Goal: Task Accomplishment & Management: Manage account settings

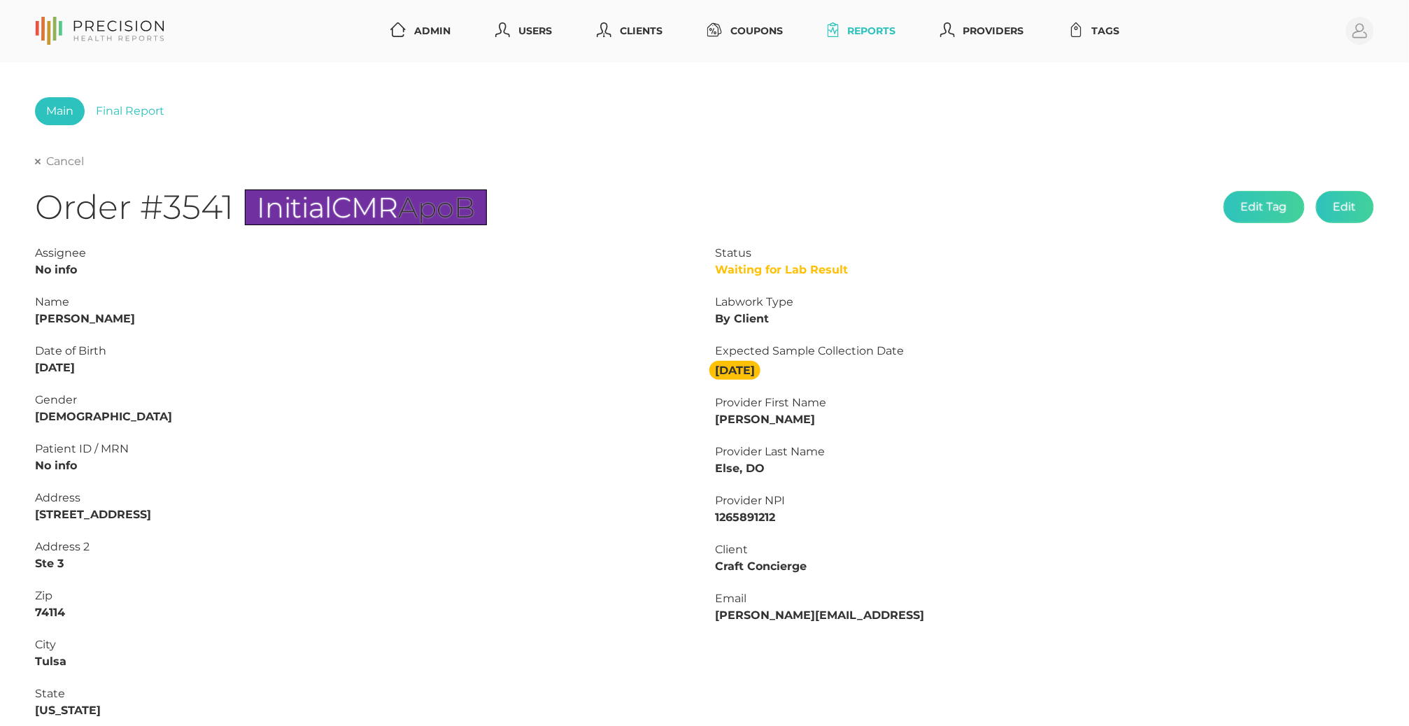
click at [73, 166] on link "Cancel" at bounding box center [59, 162] width 49 height 14
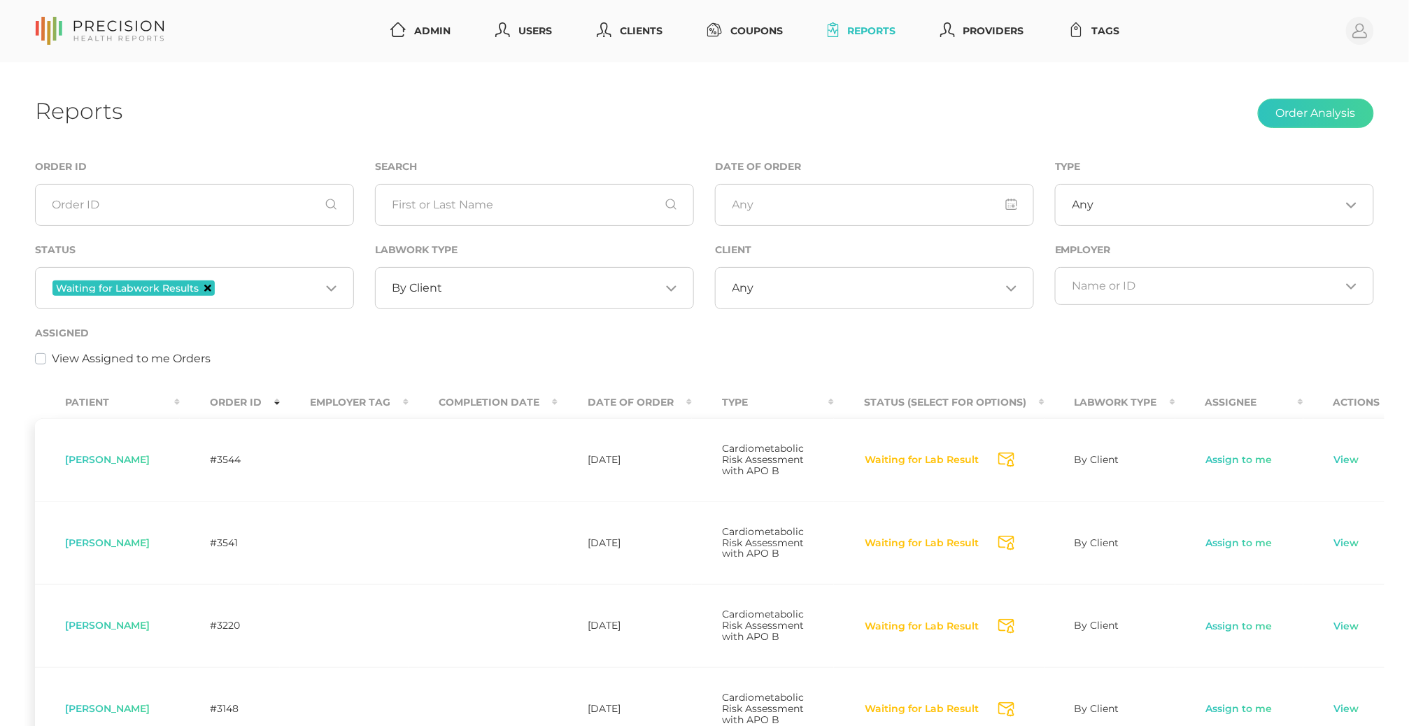
click at [204, 289] on icon "Deselect Waiting for Labwork Results" at bounding box center [207, 288] width 7 height 7
click at [400, 295] on span "By Client" at bounding box center [418, 288] width 50 height 14
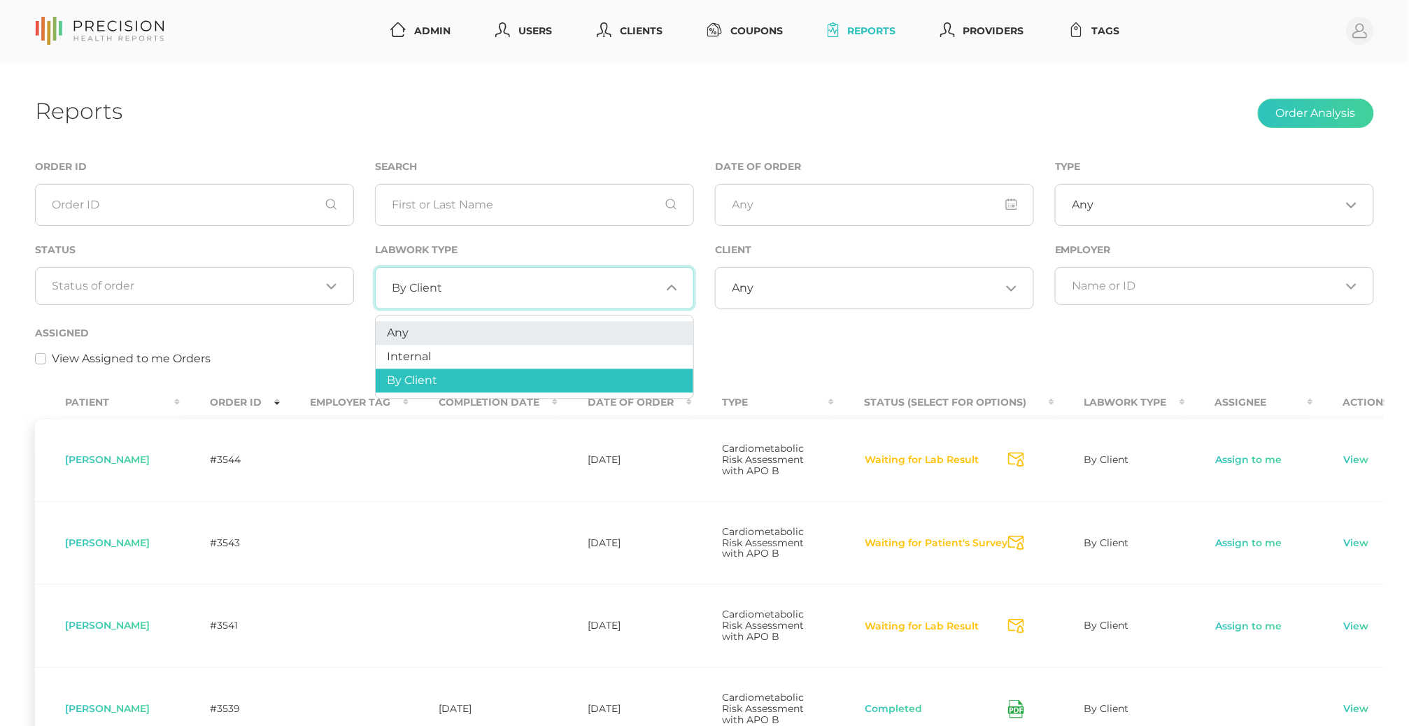
click at [401, 337] on span "Any" at bounding box center [398, 332] width 22 height 13
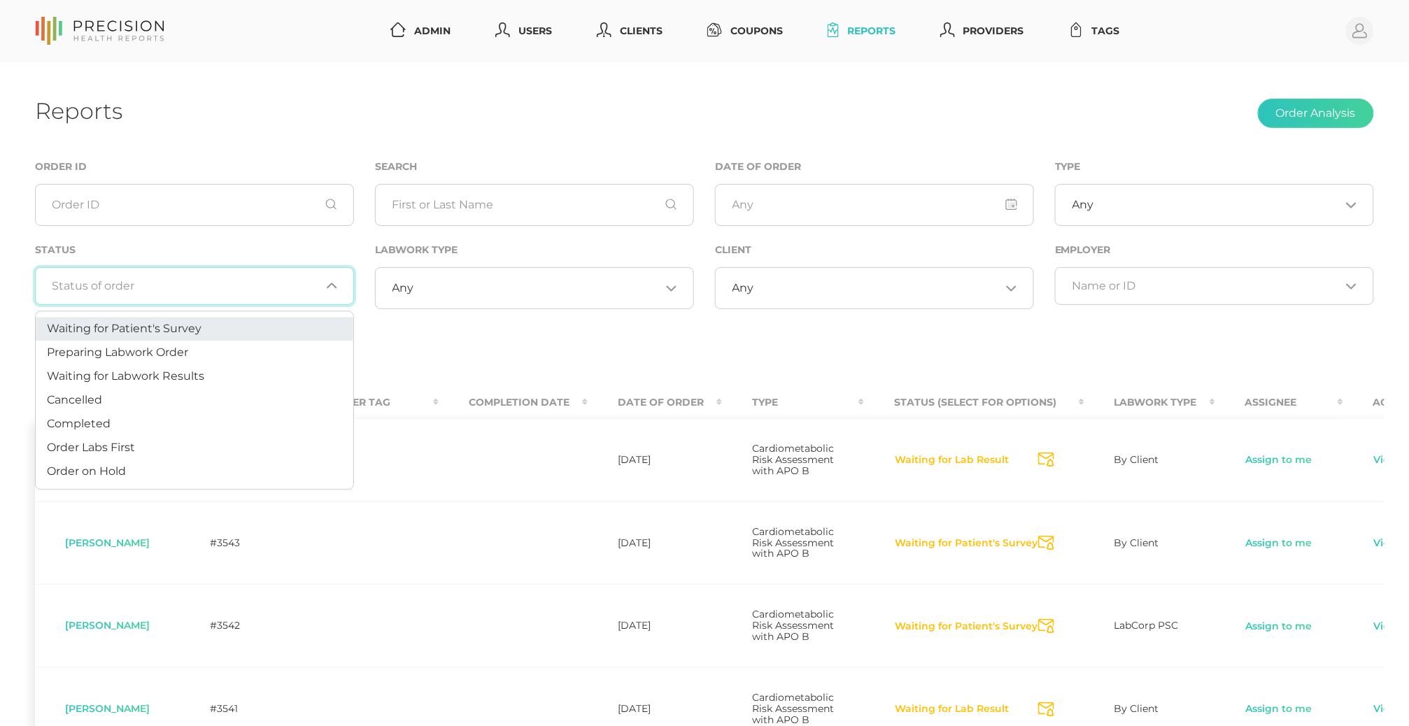
click at [223, 284] on input "Search for option" at bounding box center [186, 286] width 268 height 14
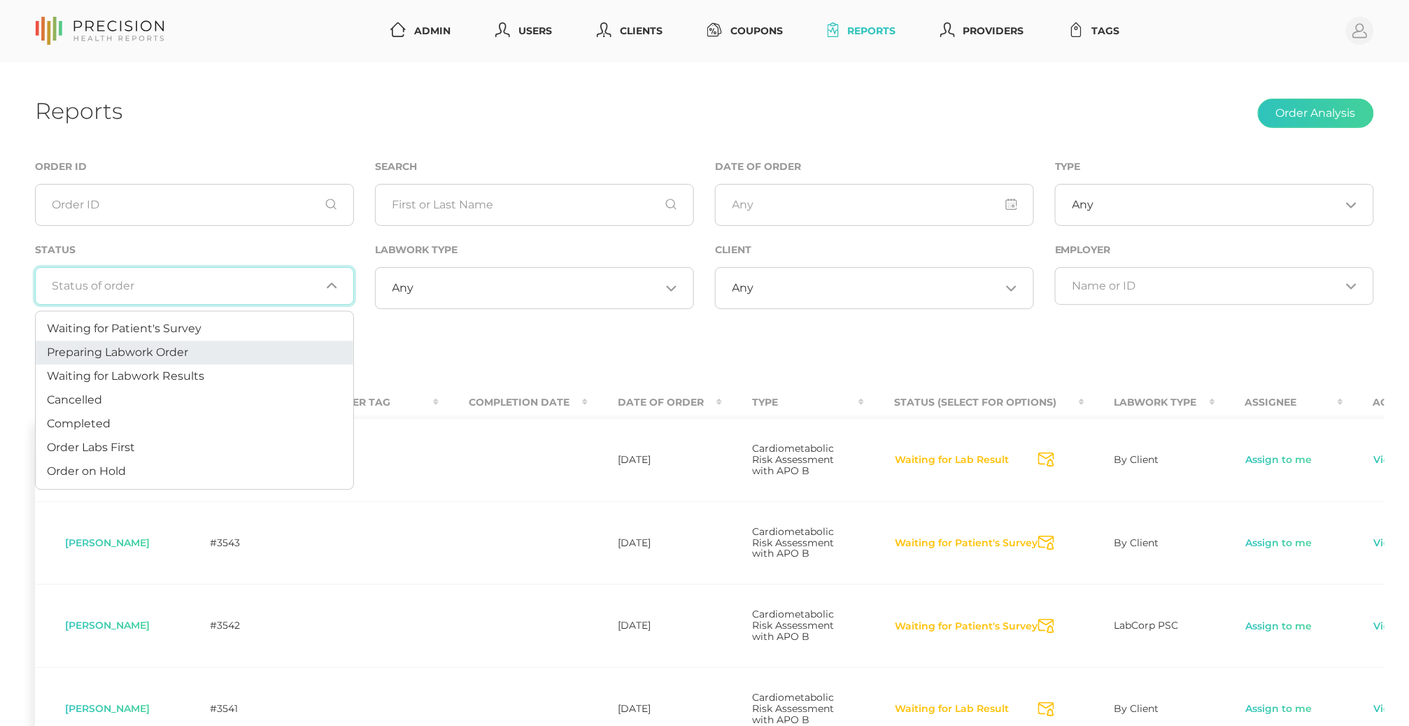
click at [196, 351] on li "Preparing Labwork Order" at bounding box center [195, 354] width 318 height 24
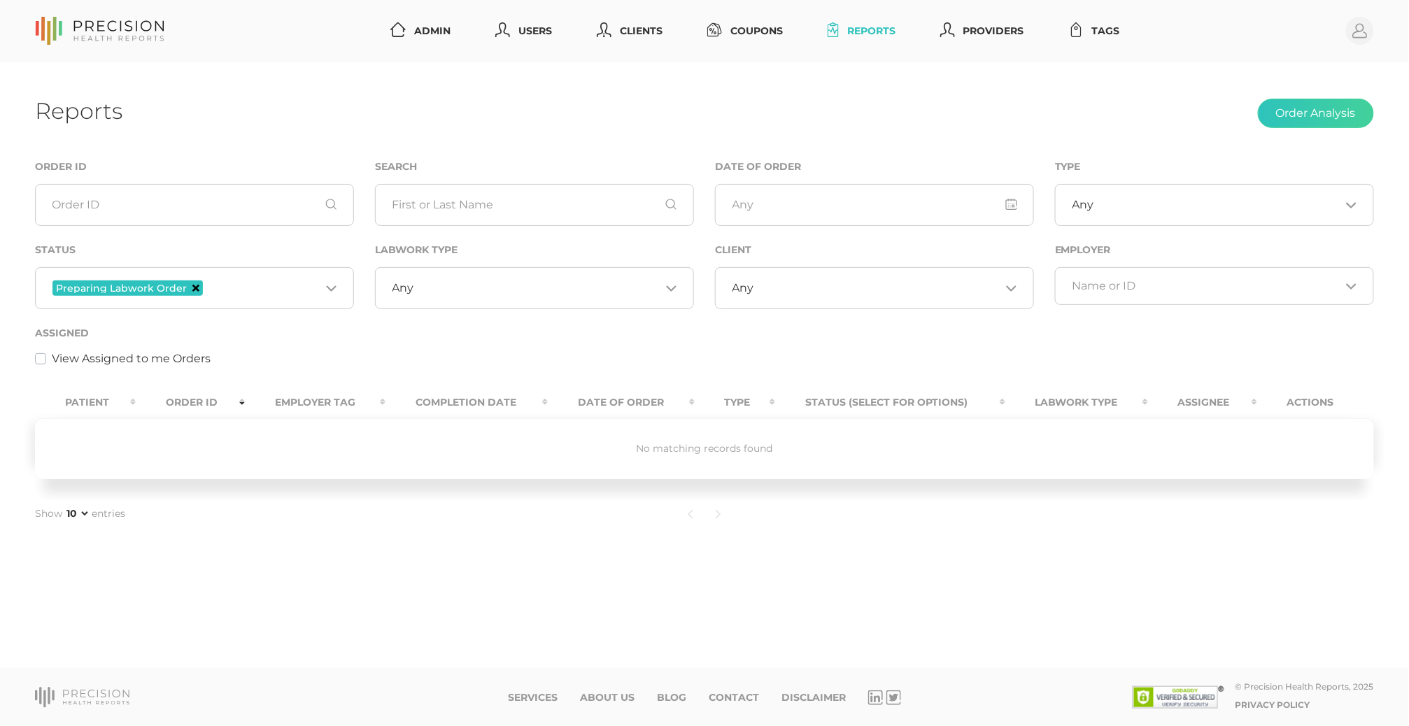
click at [192, 289] on icon "Deselect Preparing Labwork Order" at bounding box center [195, 288] width 7 height 7
click at [216, 302] on div "Loading..." at bounding box center [194, 286] width 319 height 38
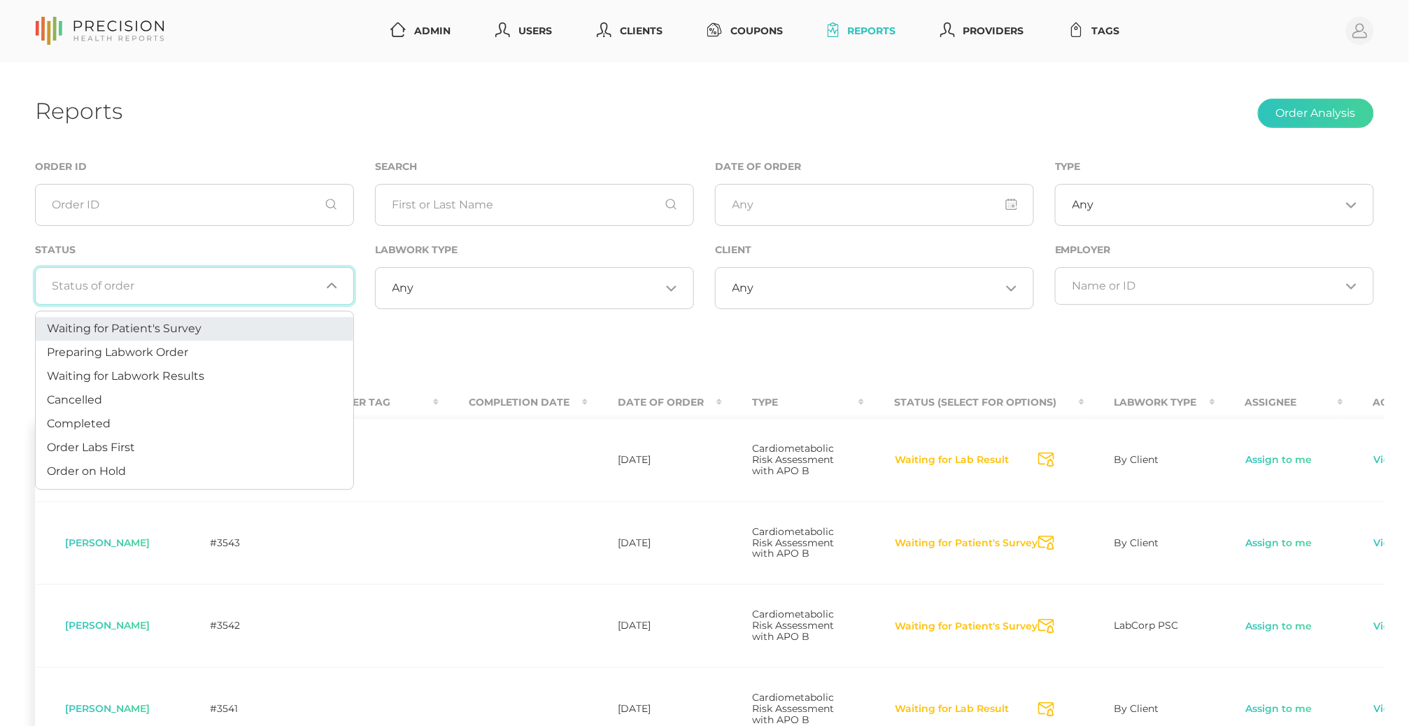
click at [200, 323] on span "Waiting for Patient's Survey" at bounding box center [124, 328] width 155 height 13
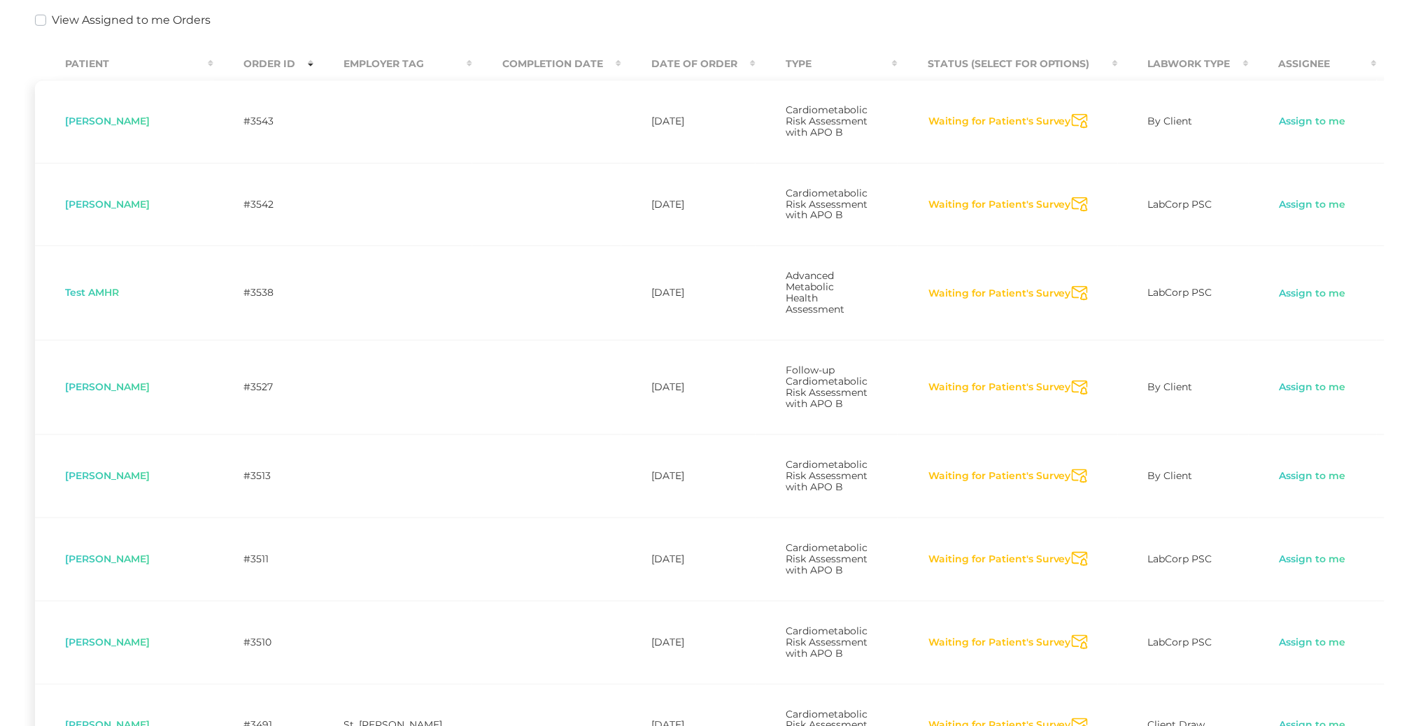
scroll to position [335, 0]
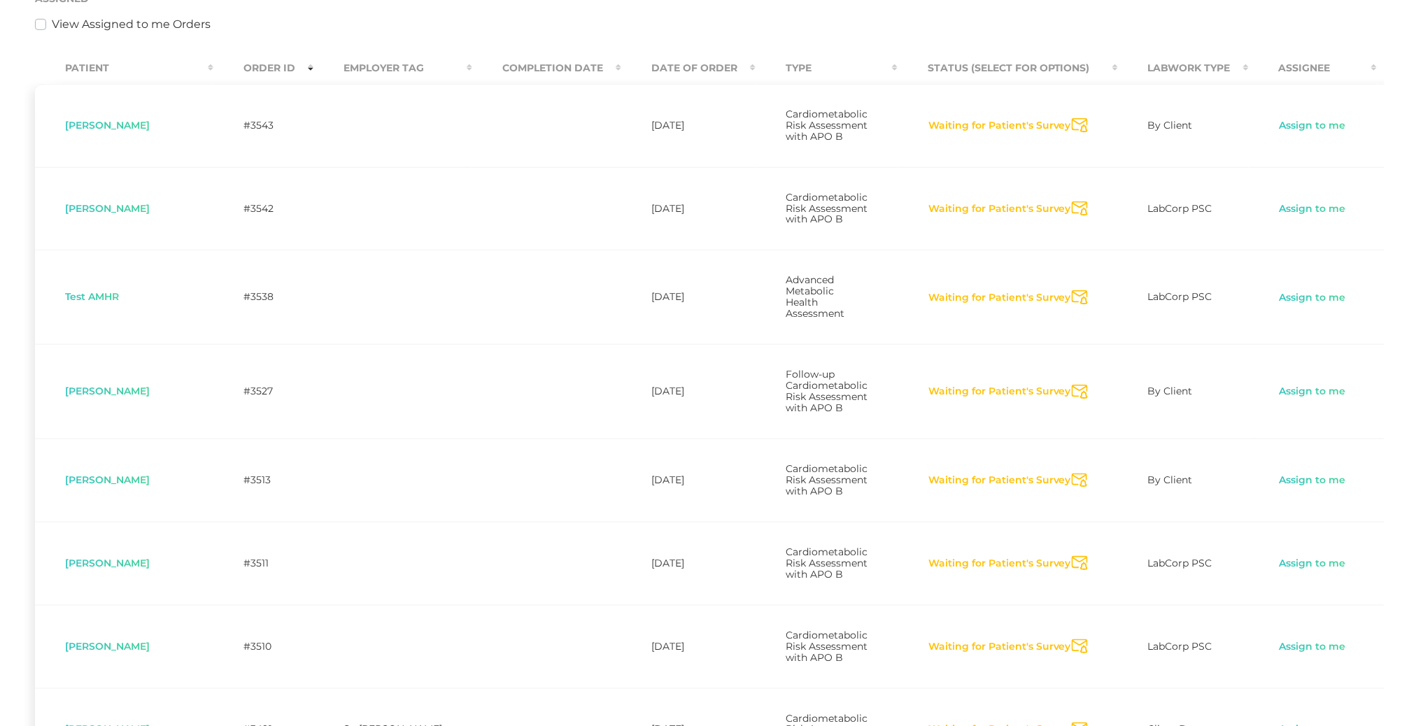
click at [964, 305] on button "Waiting for Patient's Survey" at bounding box center [1000, 298] width 144 height 14
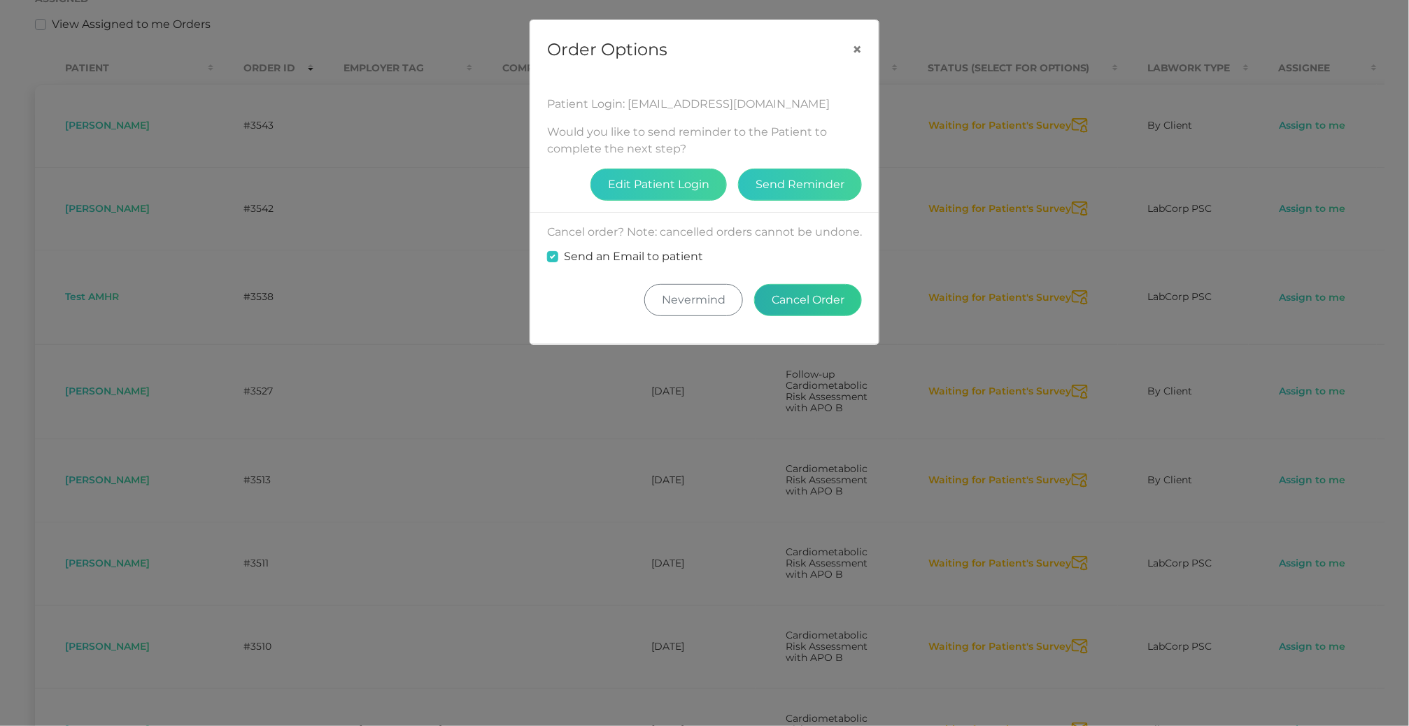
click at [796, 316] on button "Cancel Order" at bounding box center [808, 300] width 108 height 32
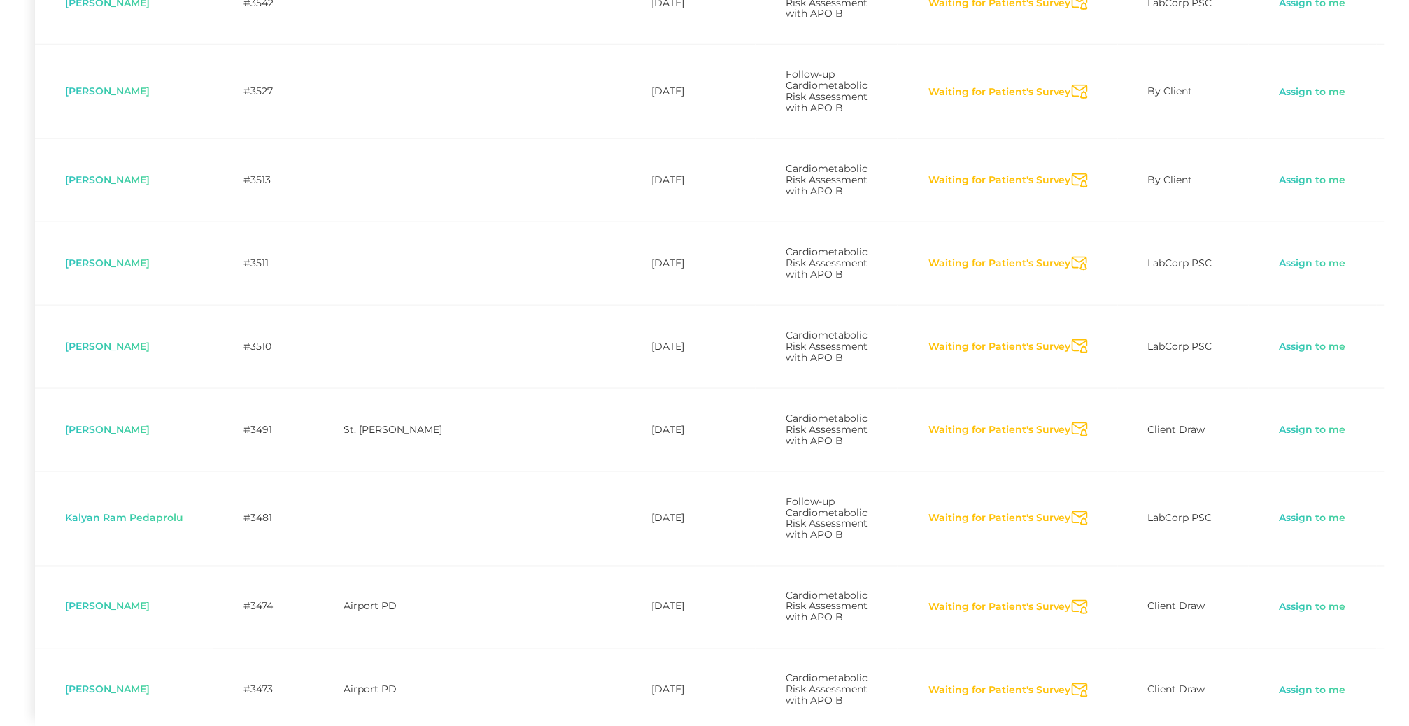
scroll to position [0, 0]
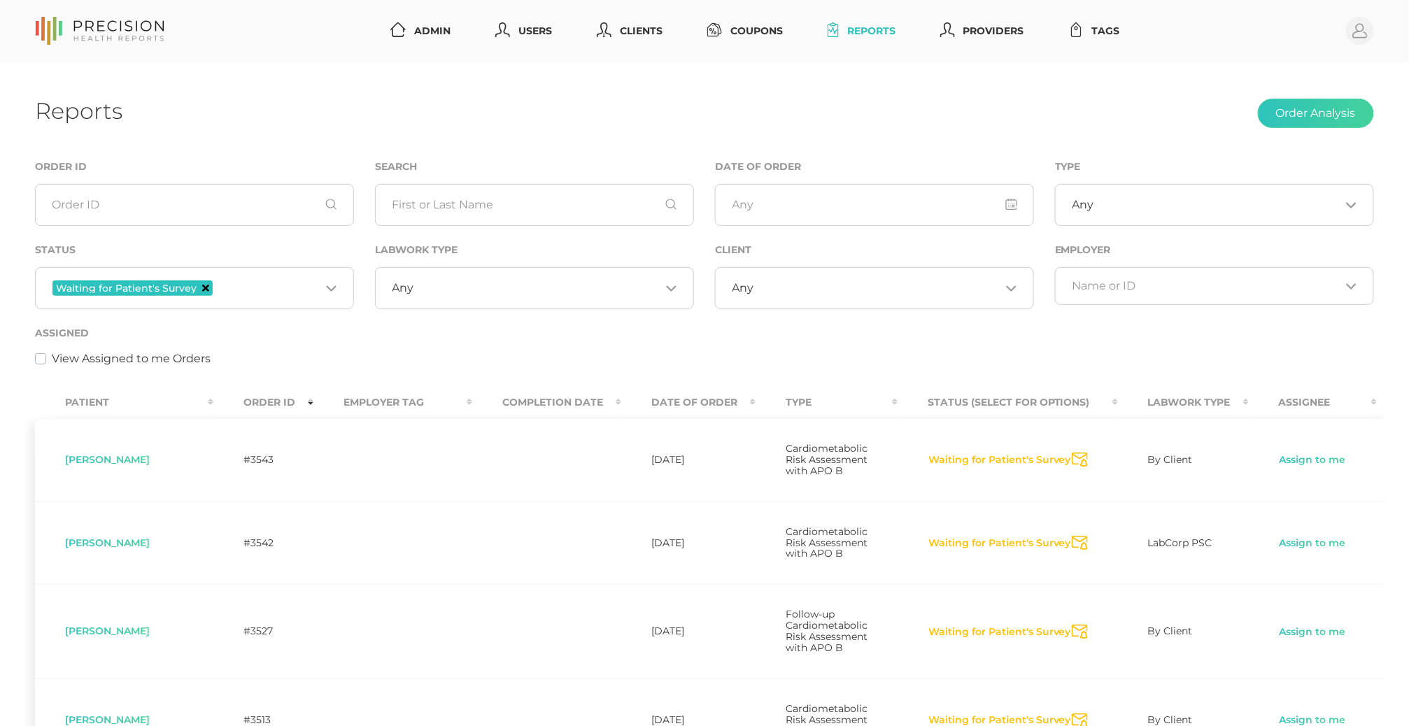
click at [205, 287] on icon "Deselect Waiting for Patient's Survey" at bounding box center [205, 288] width 7 height 7
